Goal: Information Seeking & Learning: Learn about a topic

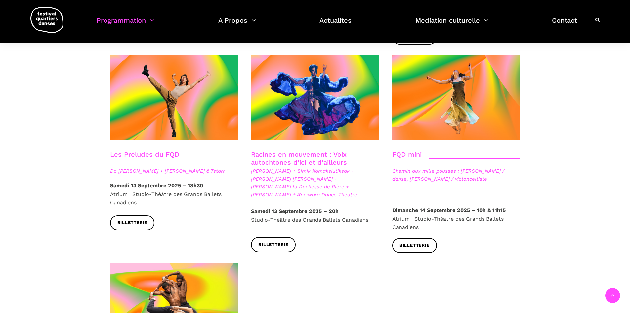
scroll to position [894, 0]
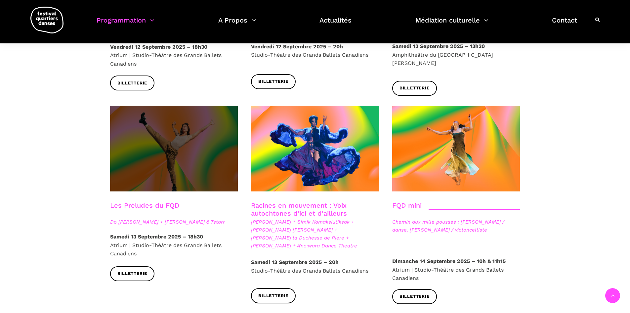
click at [179, 106] on span at bounding box center [174, 149] width 128 height 86
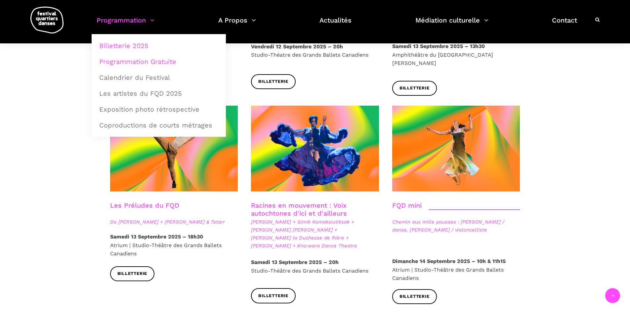
click at [130, 64] on link "Programmation Gratuite" at bounding box center [158, 61] width 127 height 15
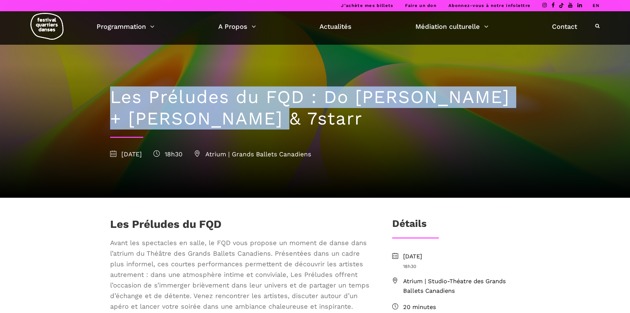
drag, startPoint x: 298, startPoint y: 117, endPoint x: 112, endPoint y: 89, distance: 187.7
click at [112, 89] on h1 "Les Préludes du FQD : Do Phan Hoi + Charles Brecard & 7starr" at bounding box center [315, 107] width 410 height 43
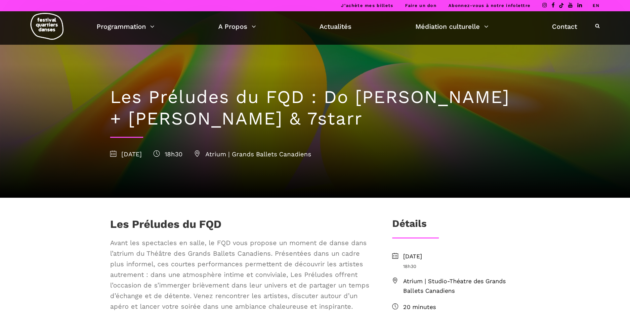
click at [319, 196] on div "Les Préludes du FQD : Do Phan Hoi + Charles Brecard & 7starr 13 septembre 2025 …" at bounding box center [316, 121] width 424 height 153
click at [61, 23] on img at bounding box center [46, 26] width 33 height 27
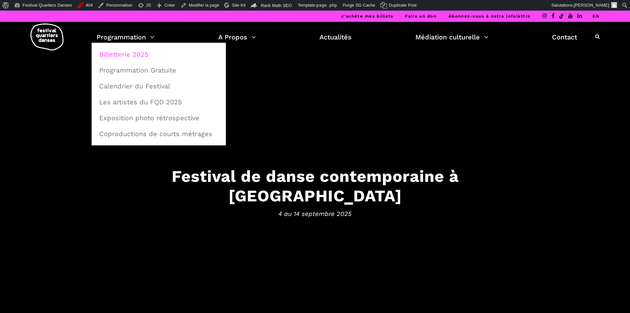
click at [122, 51] on link "Billetterie 2025" at bounding box center [158, 54] width 127 height 15
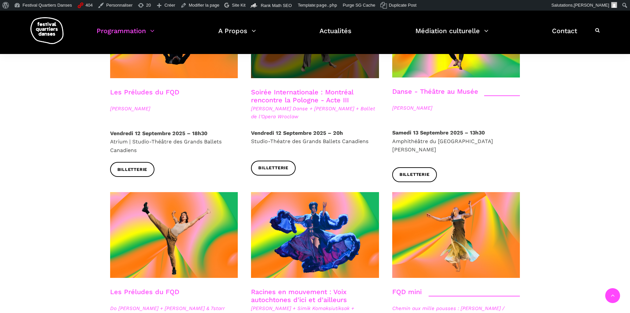
scroll to position [827, 0]
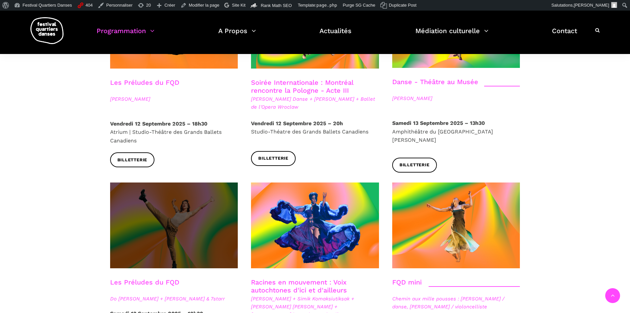
click at [192, 188] on span at bounding box center [174, 225] width 128 height 86
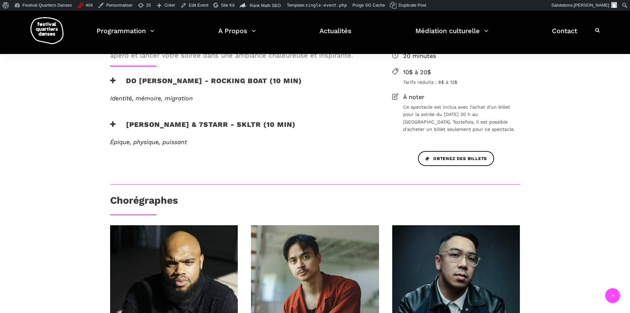
scroll to position [265, 0]
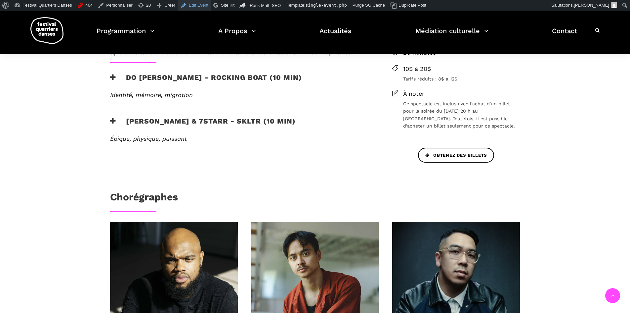
click at [182, 7] on link "Edit Event" at bounding box center [194, 5] width 33 height 11
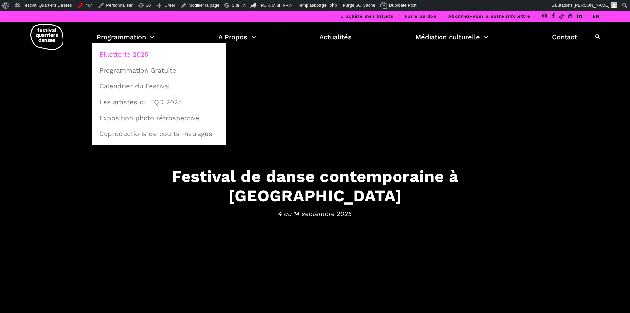
click at [141, 51] on link "Billetterie 2025" at bounding box center [158, 54] width 127 height 15
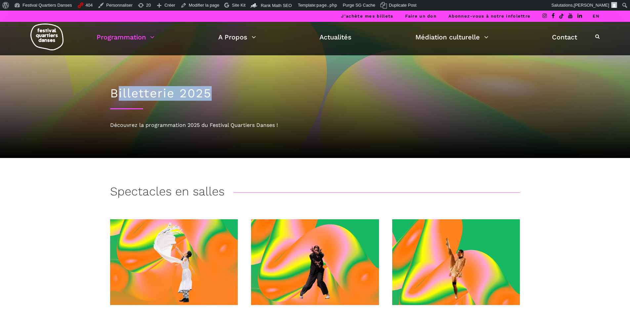
drag, startPoint x: 116, startPoint y: 92, endPoint x: 215, endPoint y: 95, distance: 99.3
click at [214, 95] on h1 "Billetterie 2025" at bounding box center [315, 93] width 410 height 15
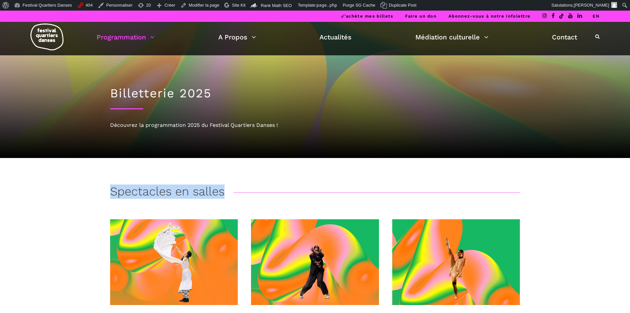
drag, startPoint x: 84, startPoint y: 193, endPoint x: 557, endPoint y: 194, distance: 473.2
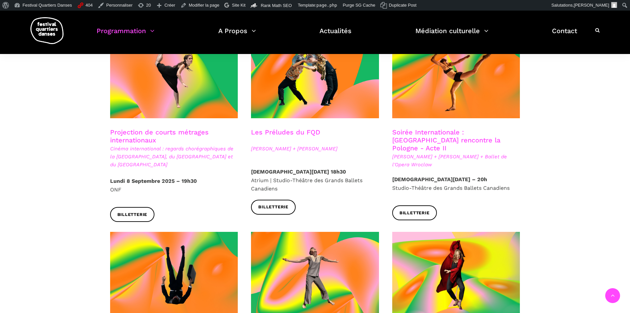
scroll to position [629, 0]
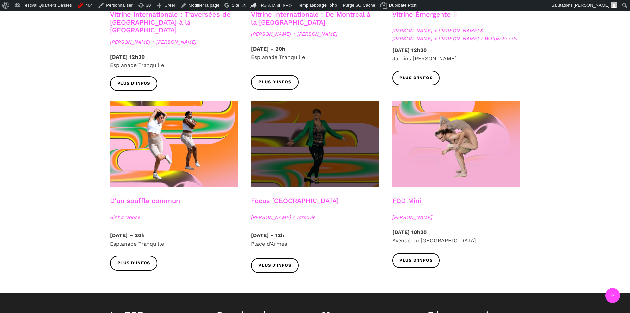
scroll to position [695, 0]
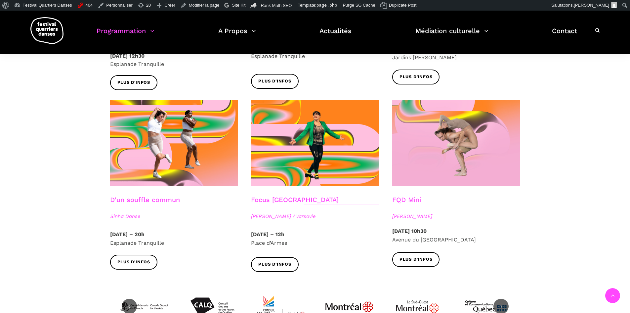
click at [133, 240] on span "Esplanade Tranquille" at bounding box center [137, 243] width 54 height 6
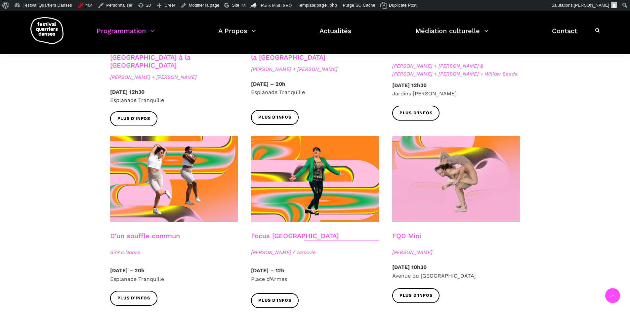
scroll to position [596, 0]
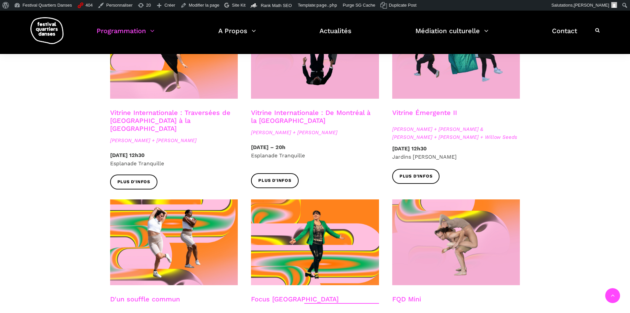
drag, startPoint x: 510, startPoint y: 136, endPoint x: 391, endPoint y: 138, distance: 119.2
click at [391, 144] on div "[DATE] 12h30 Jardins [PERSON_NAME]" at bounding box center [456, 156] width 141 height 24
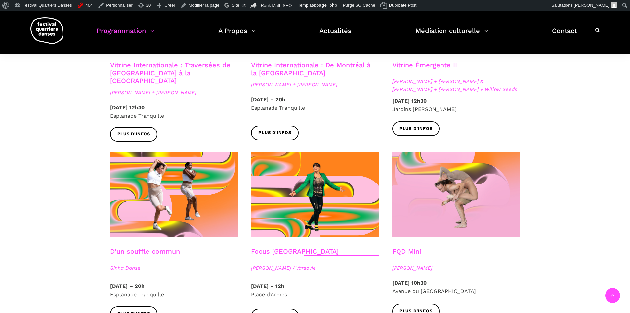
scroll to position [695, 0]
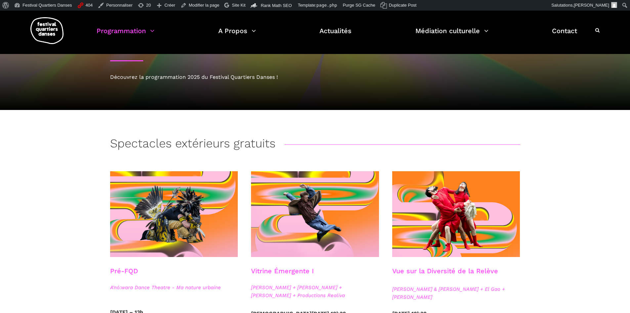
scroll to position [0, 0]
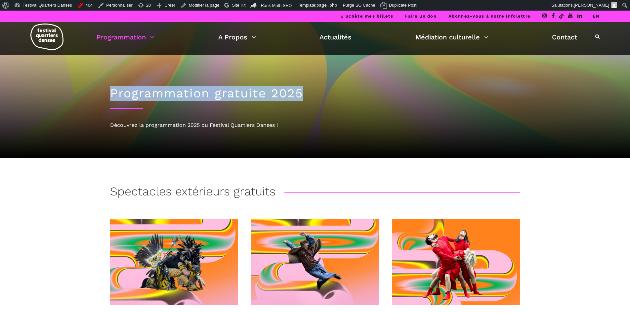
drag, startPoint x: 93, startPoint y: 91, endPoint x: 317, endPoint y: 98, distance: 224.5
click at [317, 98] on div "Programmation gratuite 2025 Découvrez la programmation 2025 du Festival Quartie…" at bounding box center [315, 84] width 630 height 147
